Goal: Check status: Check status

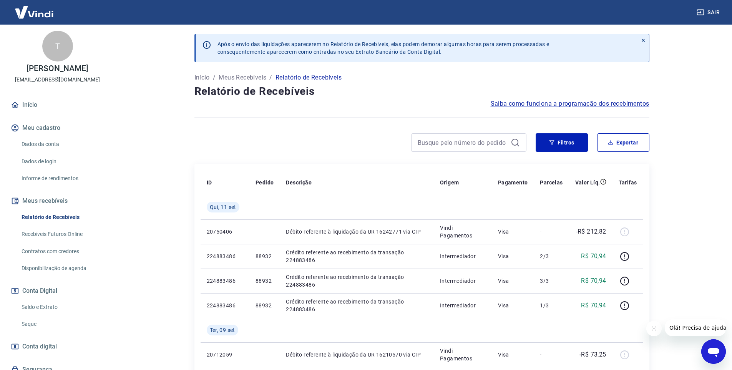
scroll to position [38, 0]
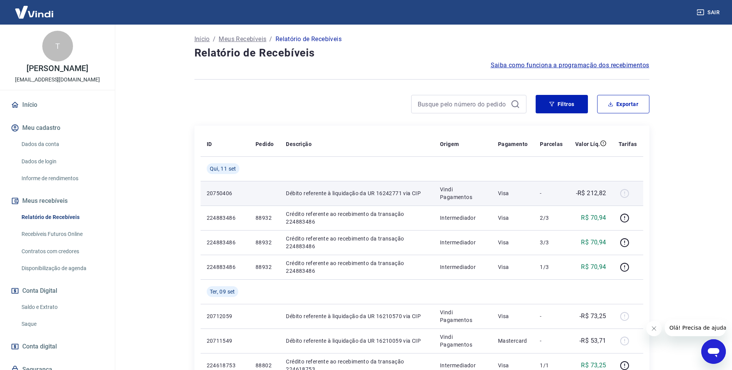
click at [403, 193] on p "Débito referente à liquidação da UR 16242771 via CIP" at bounding box center [357, 193] width 142 height 8
click at [620, 193] on div at bounding box center [628, 193] width 18 height 12
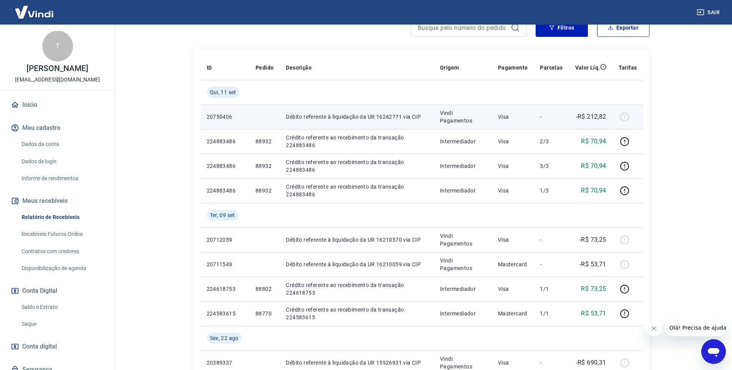
scroll to position [115, 0]
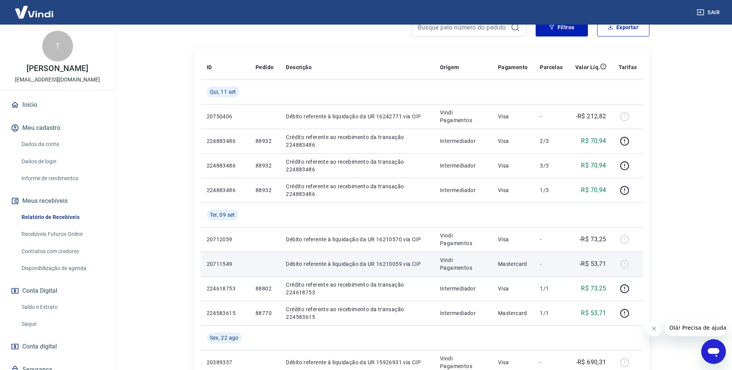
click at [467, 262] on p "Vindi Pagamentos" at bounding box center [463, 263] width 46 height 15
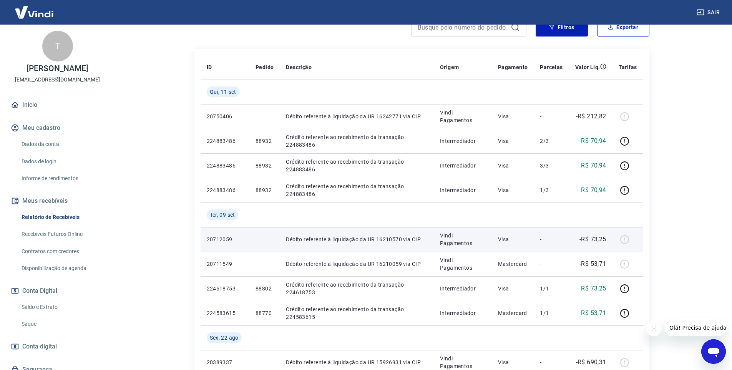
click at [465, 246] on p "Vindi Pagamentos" at bounding box center [463, 239] width 46 height 15
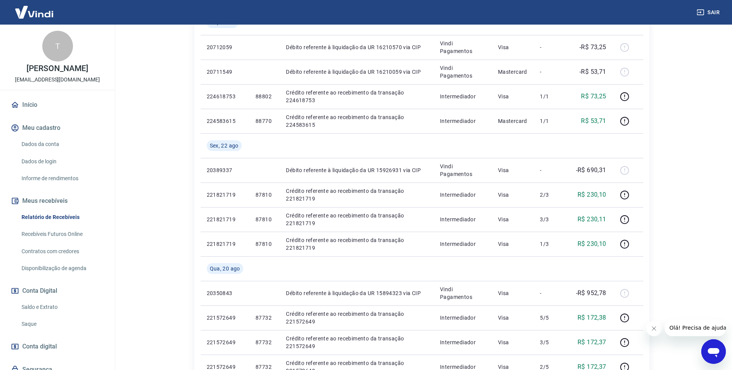
scroll to position [31, 0]
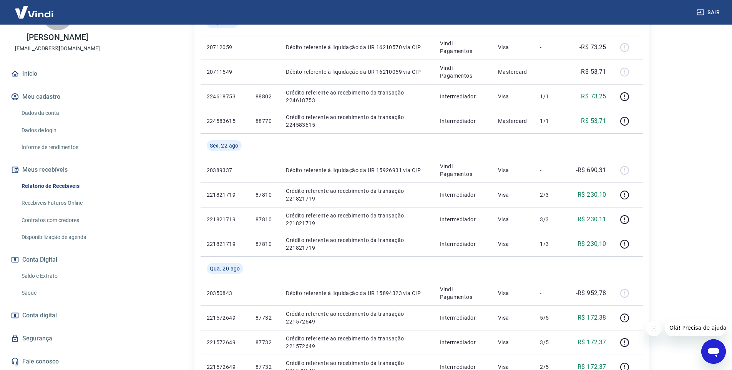
click at [66, 276] on link "Saldo e Extrato" at bounding box center [61, 276] width 87 height 16
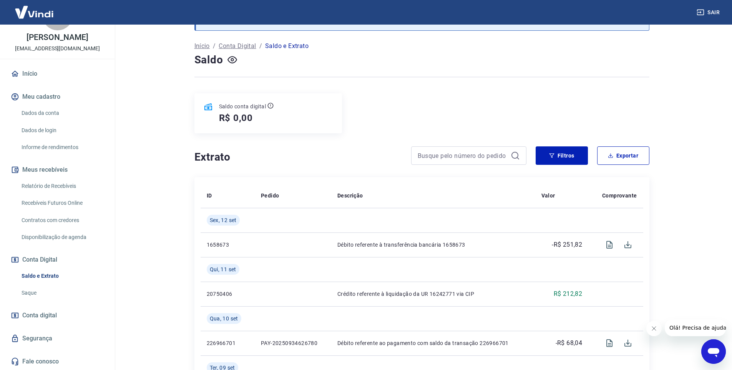
scroll to position [77, 0]
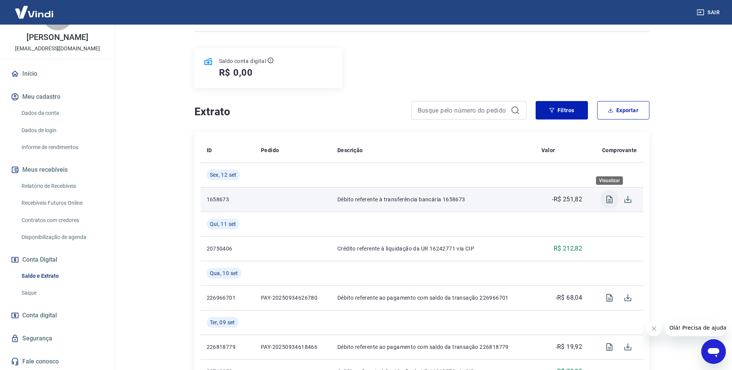
click at [607, 202] on icon "Visualizar" at bounding box center [609, 199] width 9 height 9
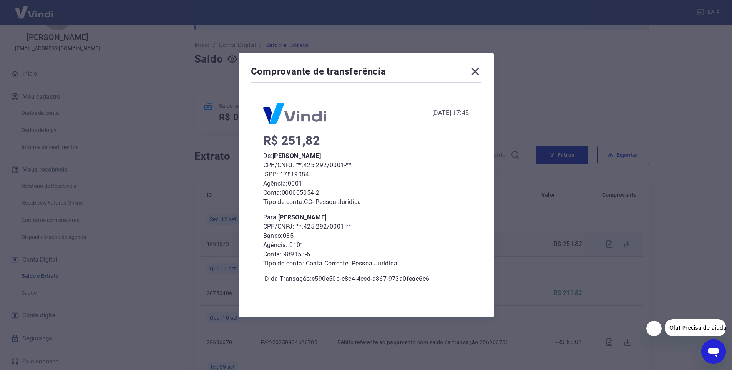
scroll to position [0, 0]
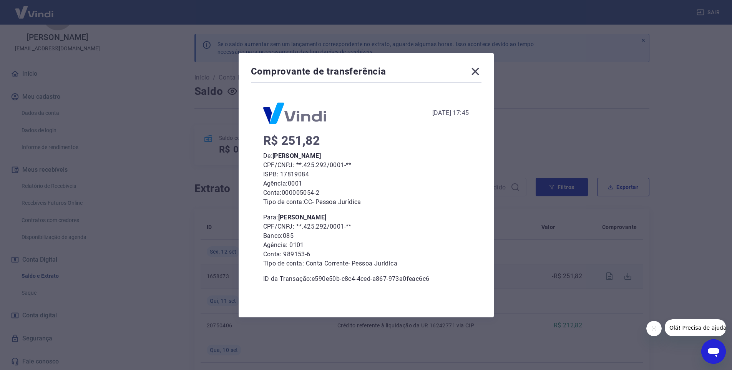
click at [477, 66] on icon at bounding box center [475, 71] width 12 height 12
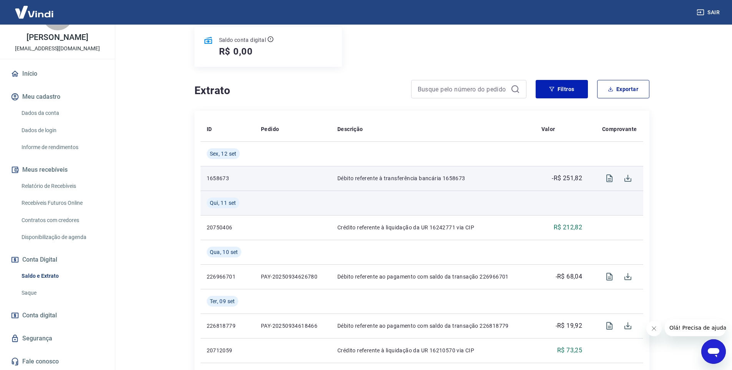
scroll to position [115, 0]
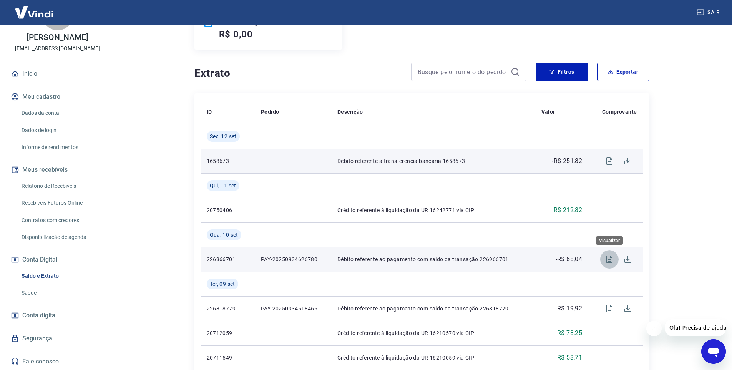
click at [615, 261] on button "Visualizar" at bounding box center [609, 259] width 18 height 18
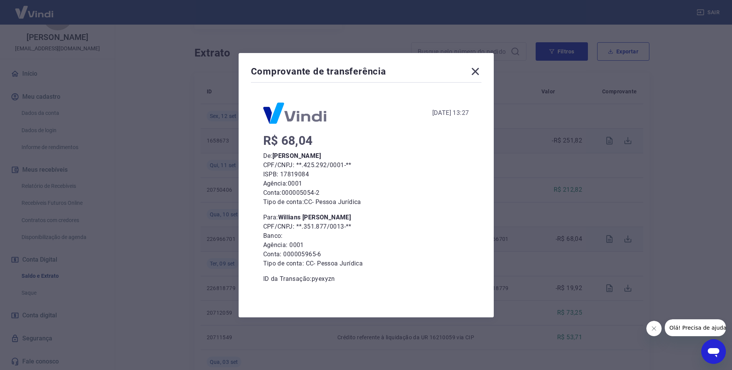
scroll to position [154, 0]
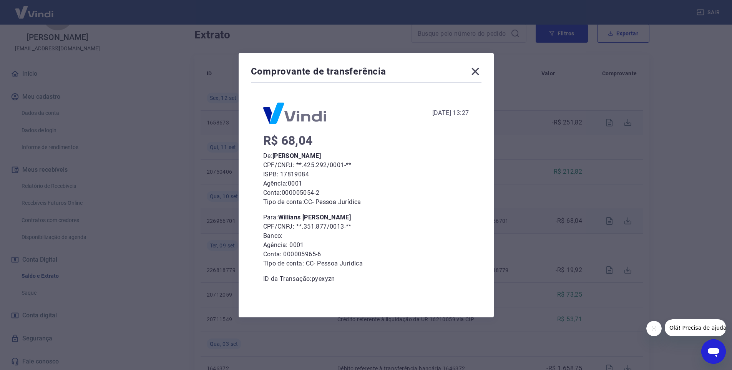
click at [479, 71] on icon at bounding box center [475, 71] width 7 height 7
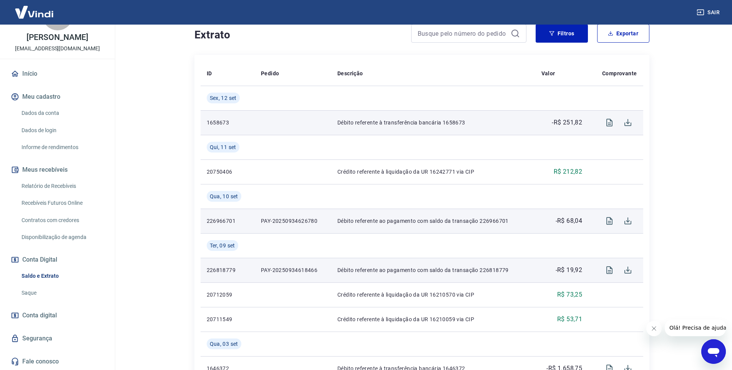
scroll to position [269, 0]
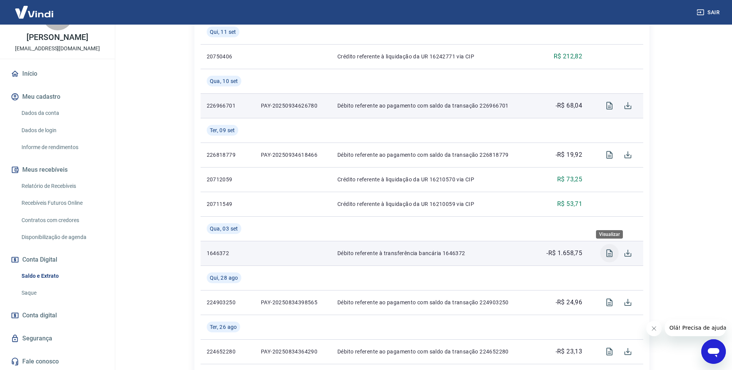
click at [615, 250] on button "Visualizar" at bounding box center [609, 253] width 18 height 18
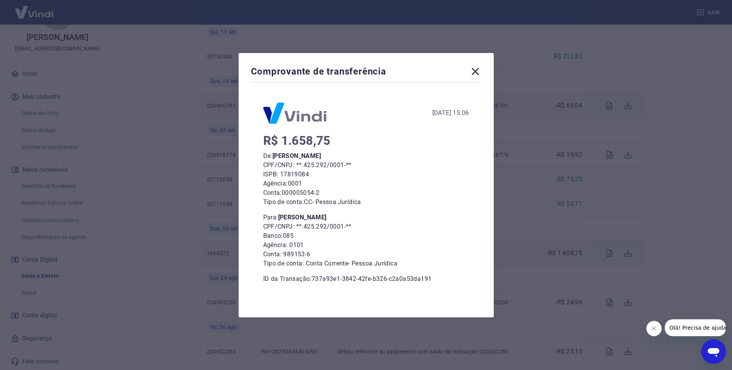
scroll to position [307, 0]
click at [476, 73] on icon at bounding box center [475, 71] width 7 height 7
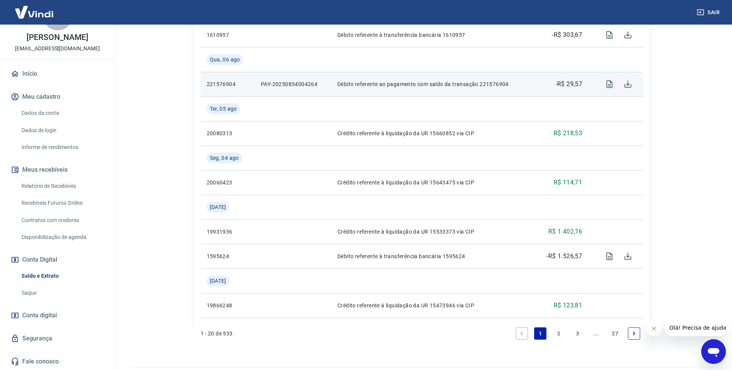
scroll to position [692, 0]
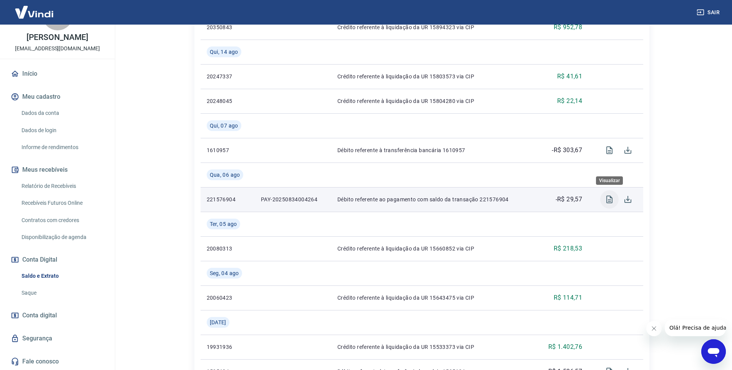
click at [609, 197] on icon "Visualizar" at bounding box center [609, 199] width 9 height 9
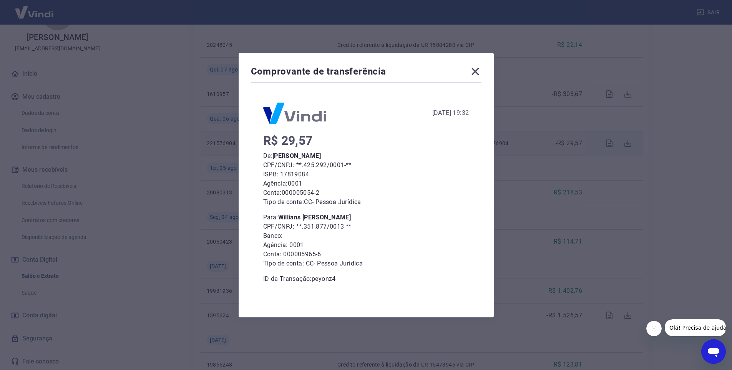
scroll to position [730, 0]
click at [480, 71] on icon at bounding box center [475, 71] width 12 height 12
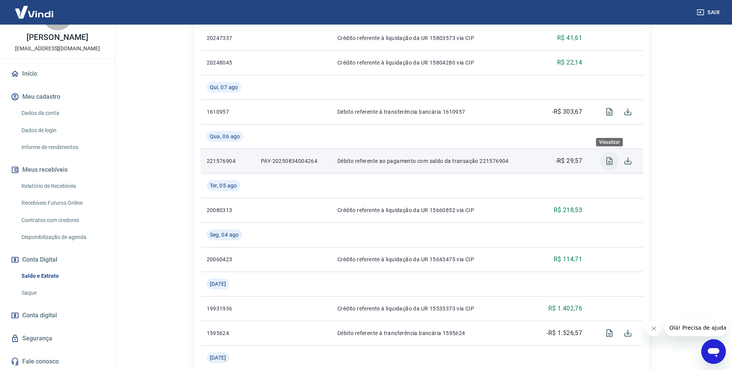
click at [611, 159] on icon "Visualizar" at bounding box center [609, 161] width 6 height 8
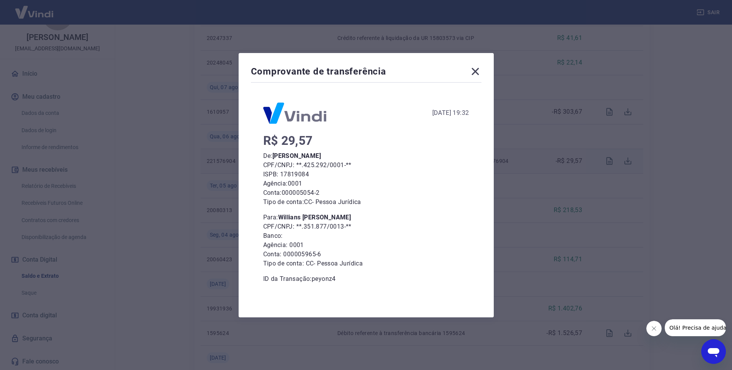
click at [476, 74] on icon at bounding box center [475, 71] width 12 height 12
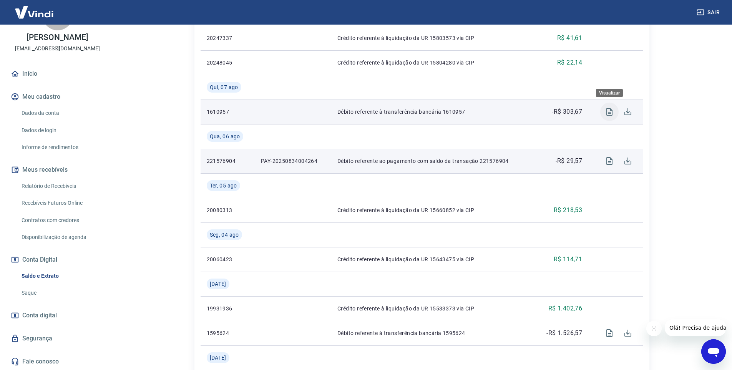
click at [608, 112] on icon "Visualizar" at bounding box center [609, 111] width 9 height 9
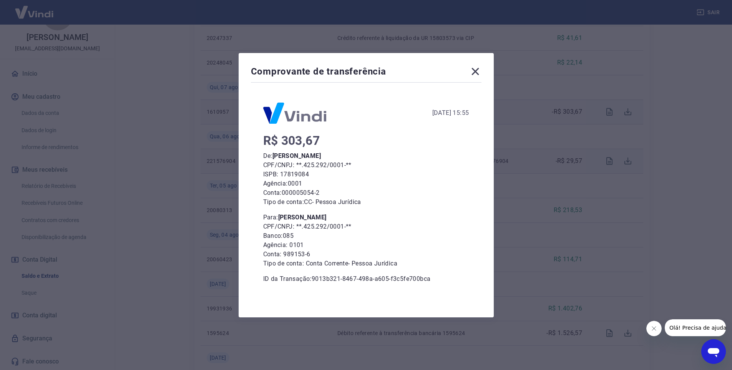
click at [474, 76] on icon at bounding box center [475, 71] width 12 height 12
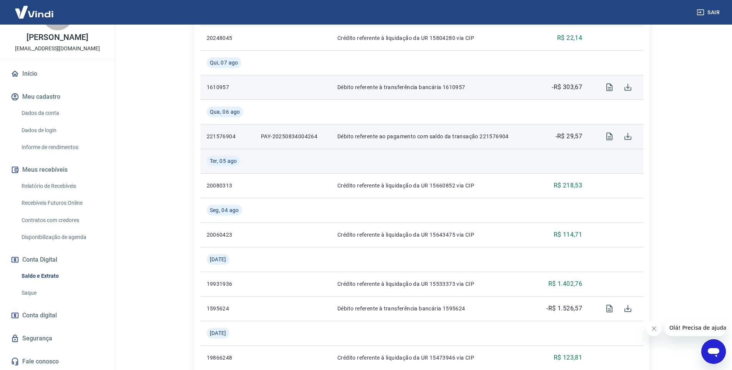
scroll to position [769, 0]
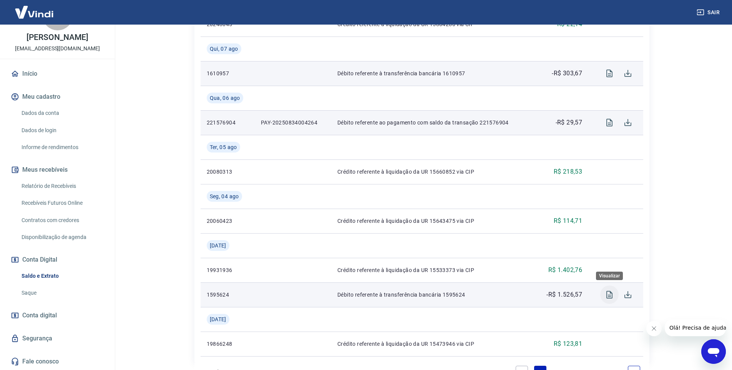
click at [612, 296] on icon "Visualizar" at bounding box center [609, 295] width 6 height 8
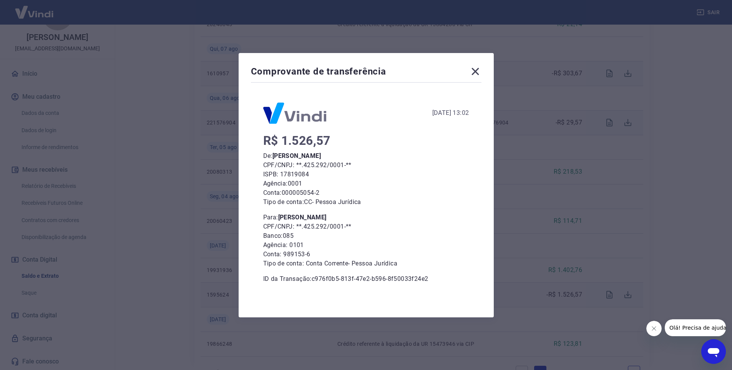
click at [478, 73] on icon at bounding box center [475, 71] width 12 height 12
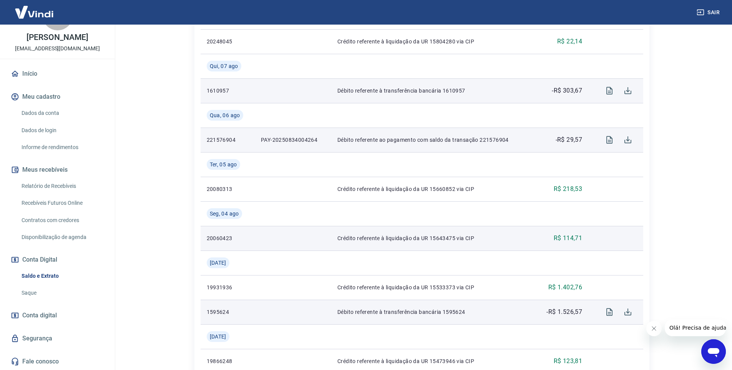
scroll to position [828, 0]
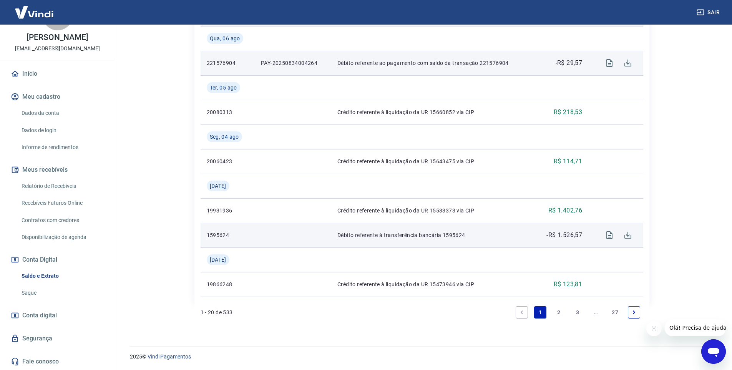
click at [559, 312] on link "2" at bounding box center [559, 312] width 12 height 12
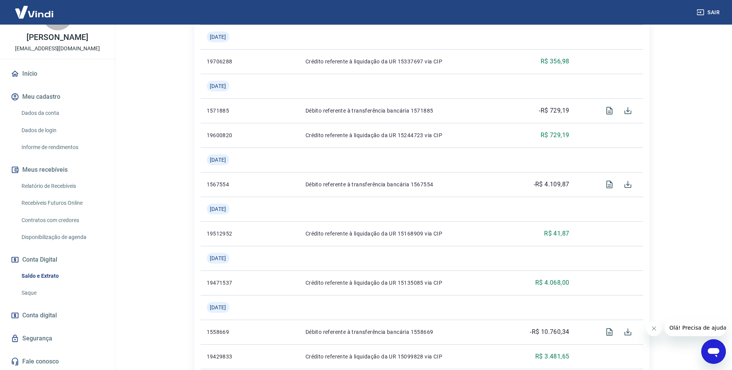
scroll to position [324, 0]
